Goal: Check status: Check status

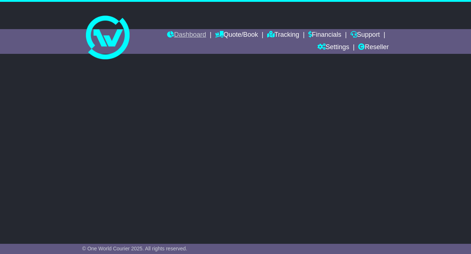
click at [184, 36] on link "Dashboard" at bounding box center [186, 35] width 39 height 12
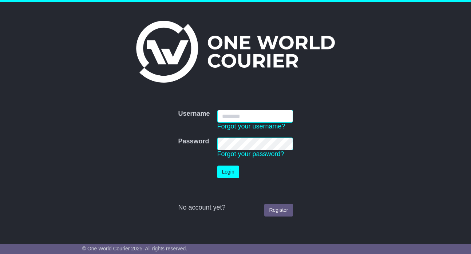
type input "**********"
click at [228, 171] on button "Login" at bounding box center [228, 172] width 22 height 13
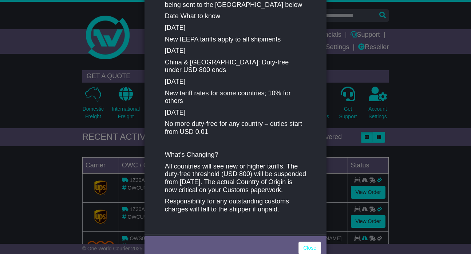
scroll to position [137, 0]
click at [310, 242] on link "Close" at bounding box center [309, 248] width 23 height 13
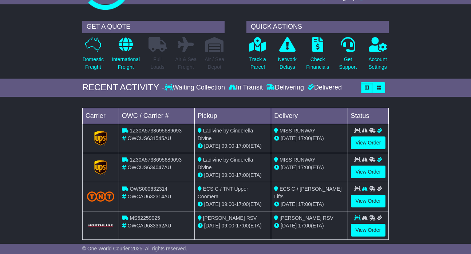
scroll to position [45, 0]
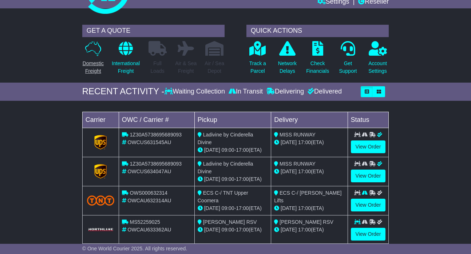
click at [86, 70] on p "Domestic Freight" at bounding box center [93, 67] width 21 height 15
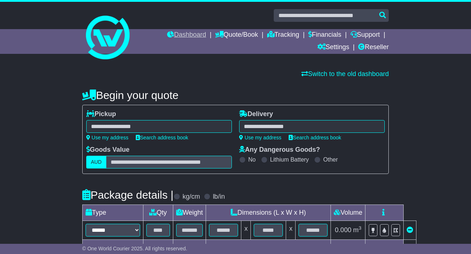
click at [175, 36] on link "Dashboard" at bounding box center [186, 35] width 39 height 12
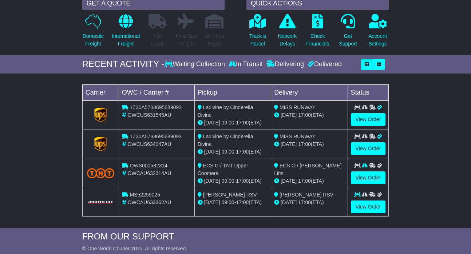
scroll to position [77, 0]
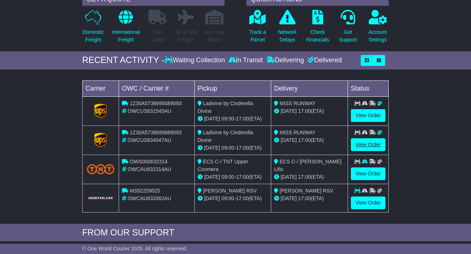
click at [371, 140] on link "View Order" at bounding box center [368, 144] width 35 height 13
click at [379, 114] on link "View Order" at bounding box center [368, 115] width 35 height 13
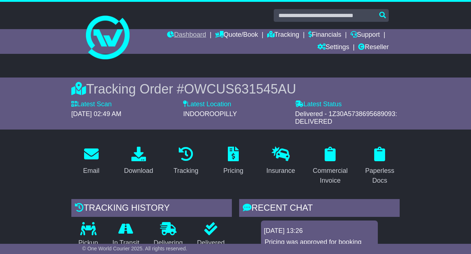
click at [187, 34] on link "Dashboard" at bounding box center [186, 35] width 39 height 12
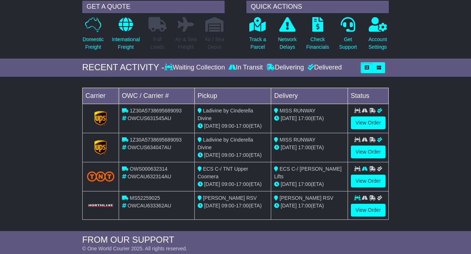
scroll to position [72, 0]
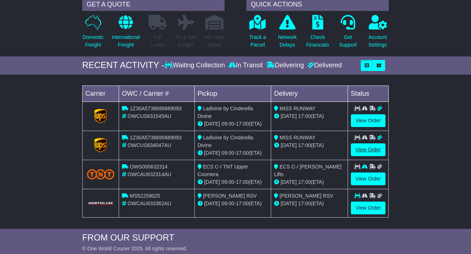
click at [366, 147] on link "View Order" at bounding box center [368, 149] width 35 height 13
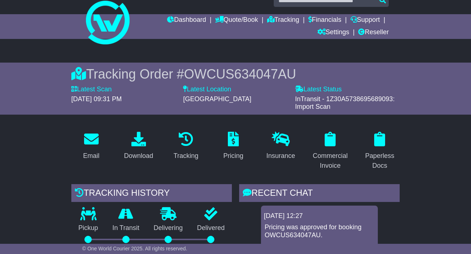
scroll to position [13, 0]
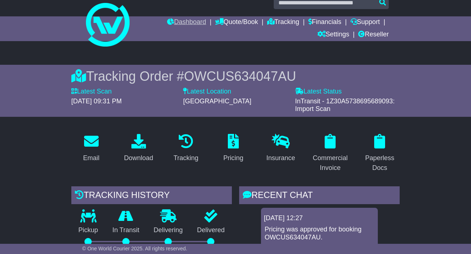
click at [179, 21] on link "Dashboard" at bounding box center [186, 22] width 39 height 12
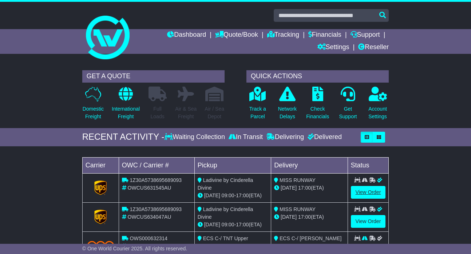
click at [367, 195] on link "View Order" at bounding box center [368, 192] width 35 height 13
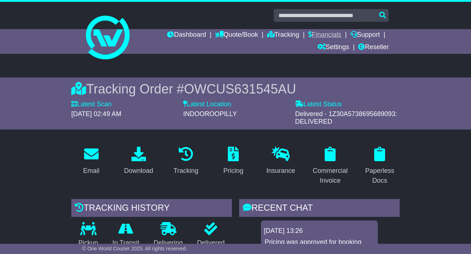
click at [319, 35] on link "Financials" at bounding box center [324, 35] width 33 height 12
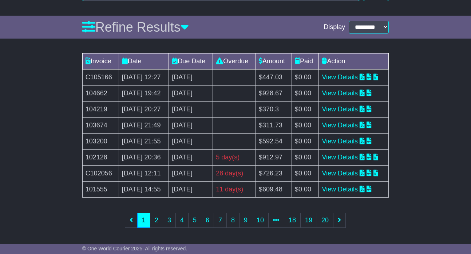
scroll to position [114, 0]
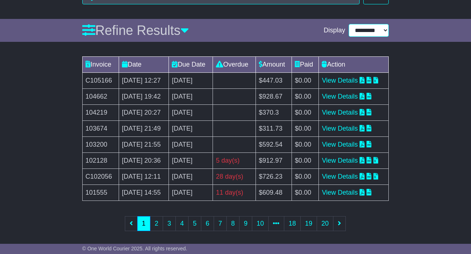
select select "**"
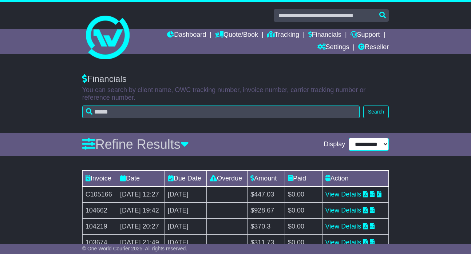
scroll to position [0, 0]
